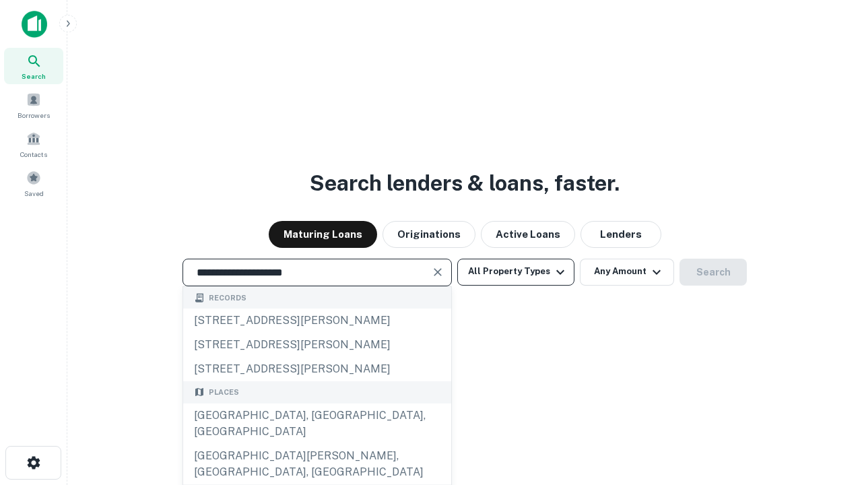
type input "**********"
click at [516, 271] on button "All Property Types" at bounding box center [515, 272] width 117 height 27
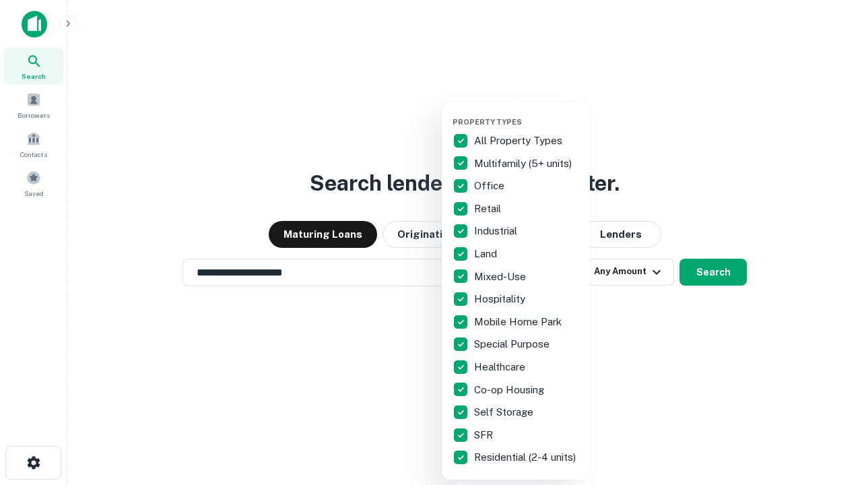
click at [527, 113] on button "button" at bounding box center [527, 113] width 148 height 1
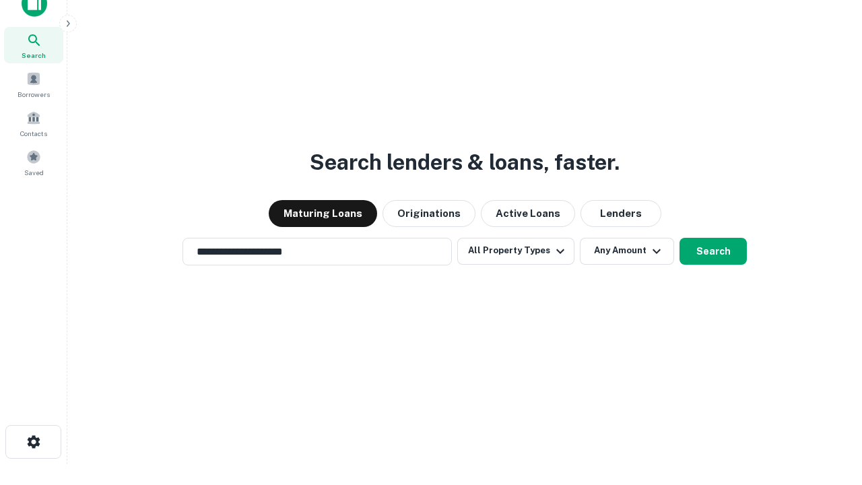
scroll to position [8, 162]
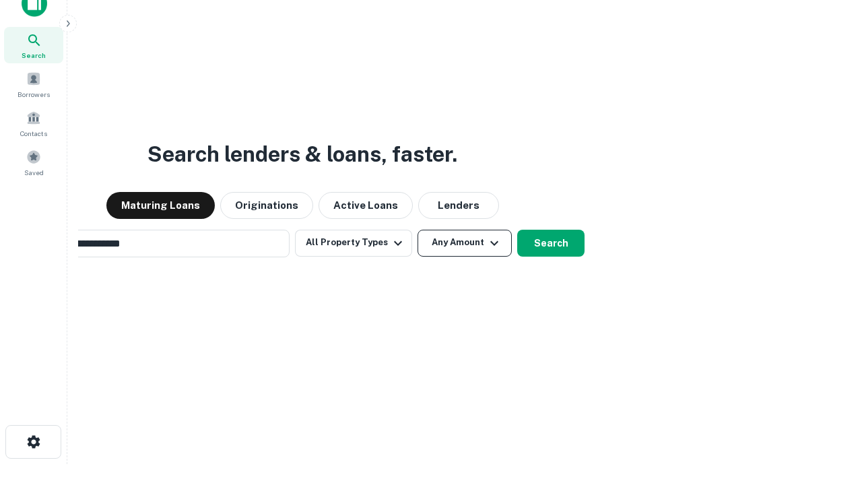
click at [418, 230] on button "Any Amount" at bounding box center [465, 243] width 94 height 27
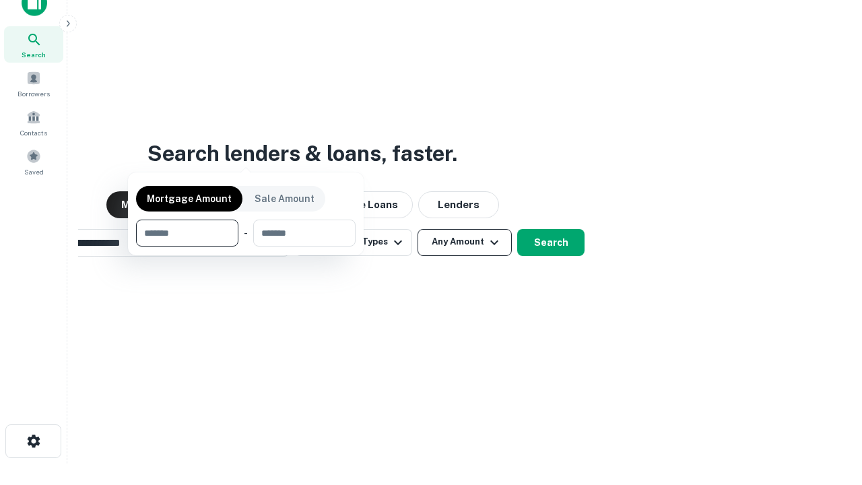
scroll to position [97, 381]
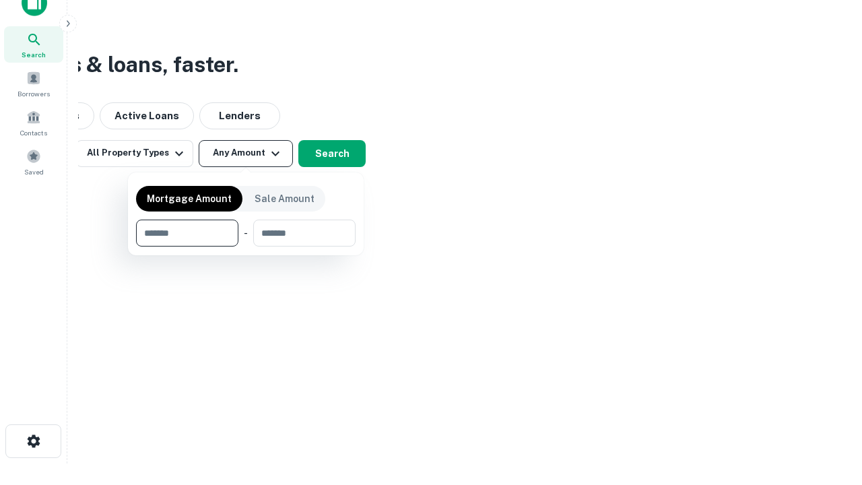
type input "*******"
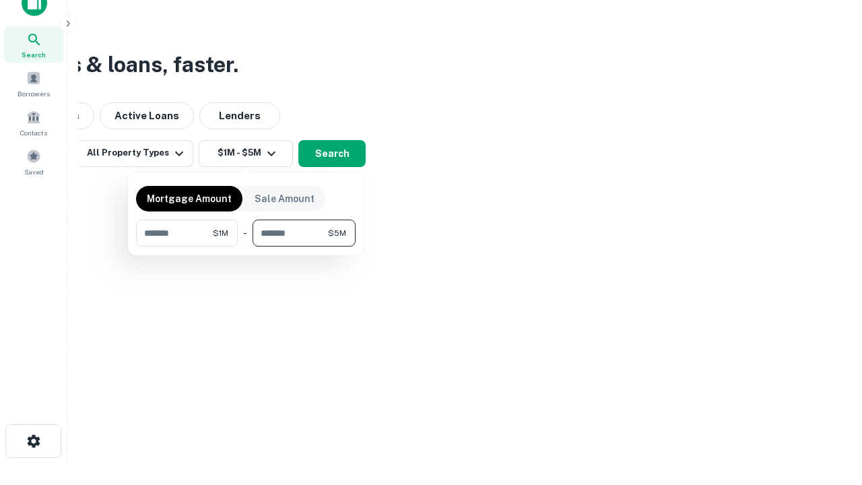
type input "*******"
click at [246, 247] on button "button" at bounding box center [246, 247] width 220 height 1
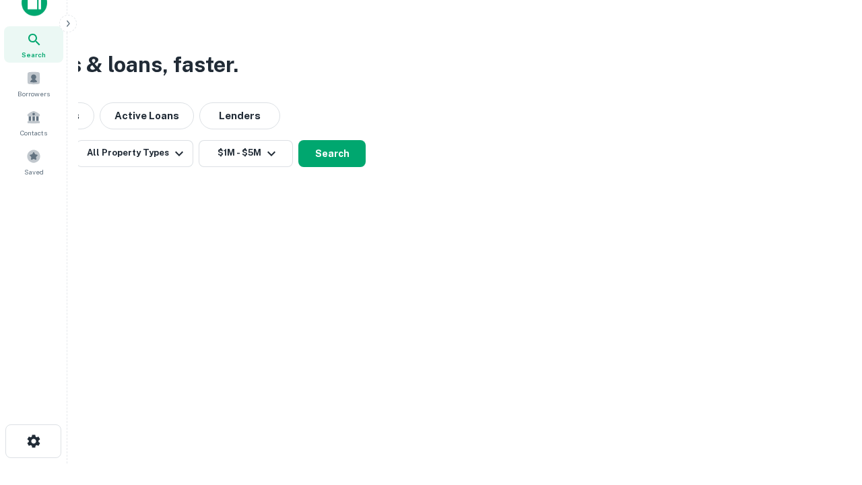
scroll to position [8, 249]
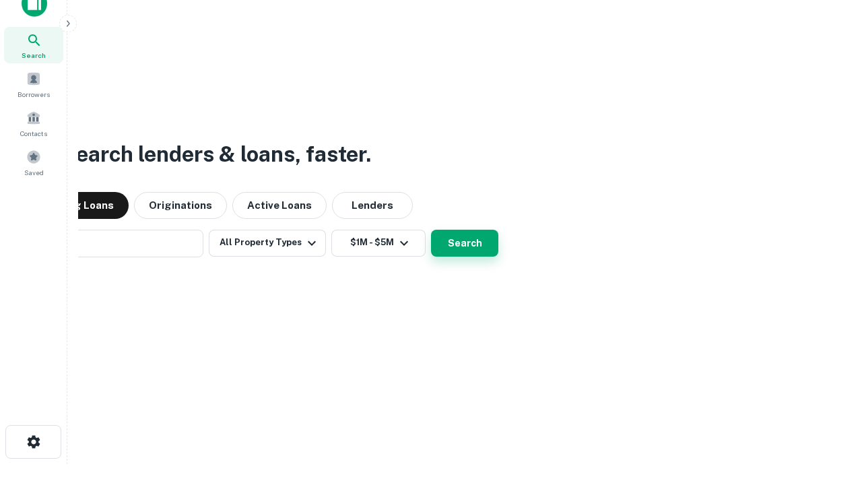
click at [431, 230] on button "Search" at bounding box center [464, 243] width 67 height 27
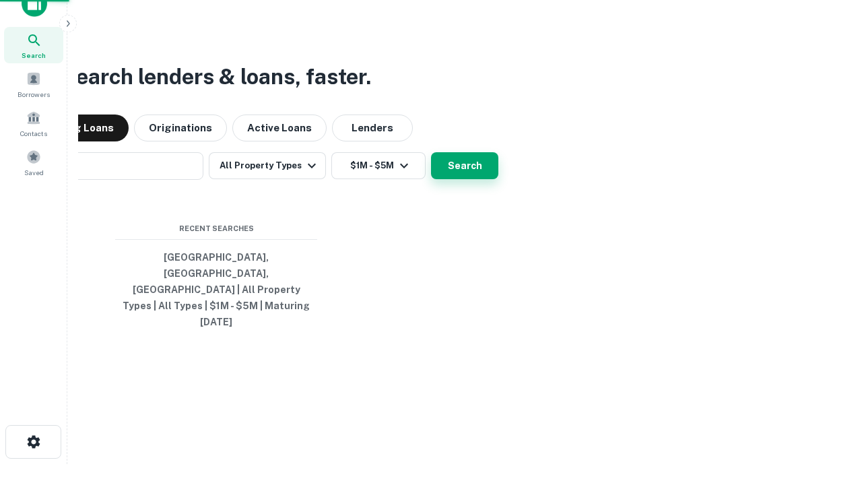
scroll to position [36, 381]
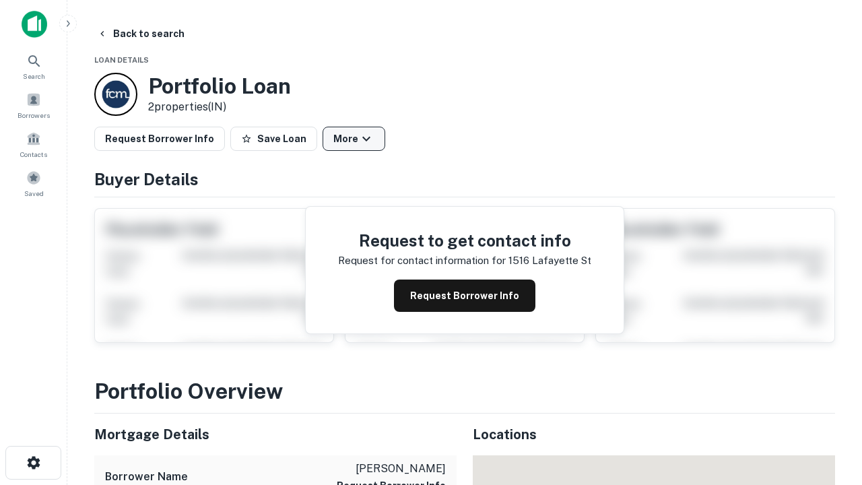
click at [354, 139] on button "More" at bounding box center [354, 139] width 63 height 24
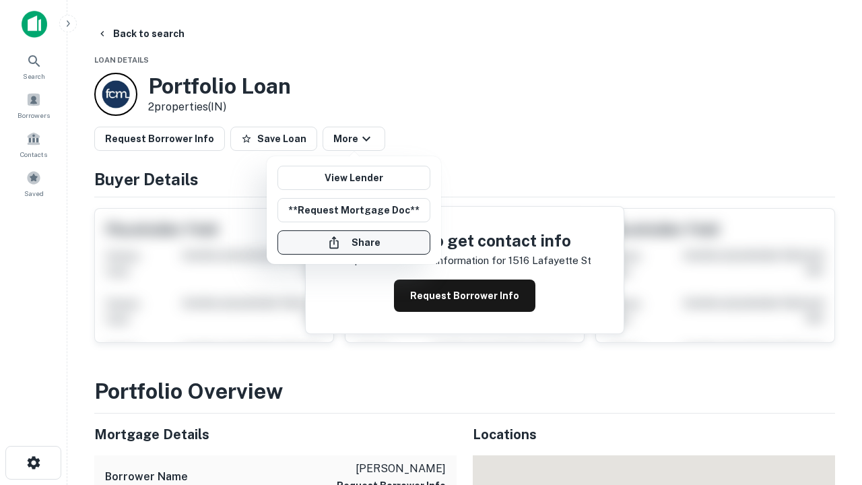
click at [354, 243] on button "Share" at bounding box center [354, 242] width 153 height 24
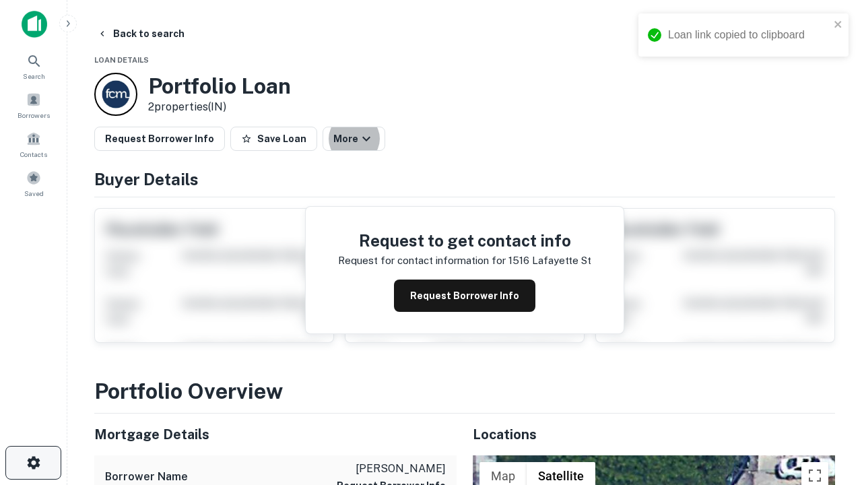
click at [33, 463] on icon "button" at bounding box center [34, 463] width 16 height 16
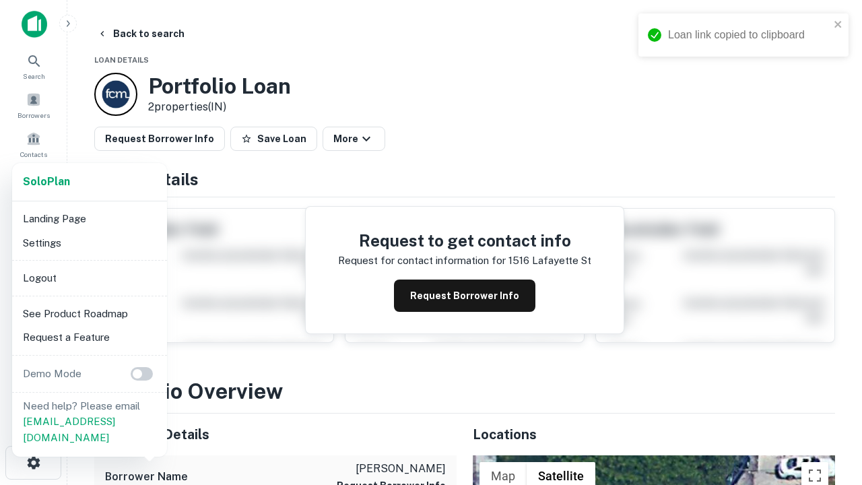
click at [89, 278] on li "Logout" at bounding box center [90, 278] width 144 height 24
